Goal: Information Seeking & Learning: Learn about a topic

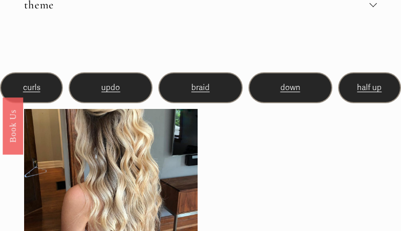
scroll to position [953, 0]
